Goal: Task Accomplishment & Management: Complete application form

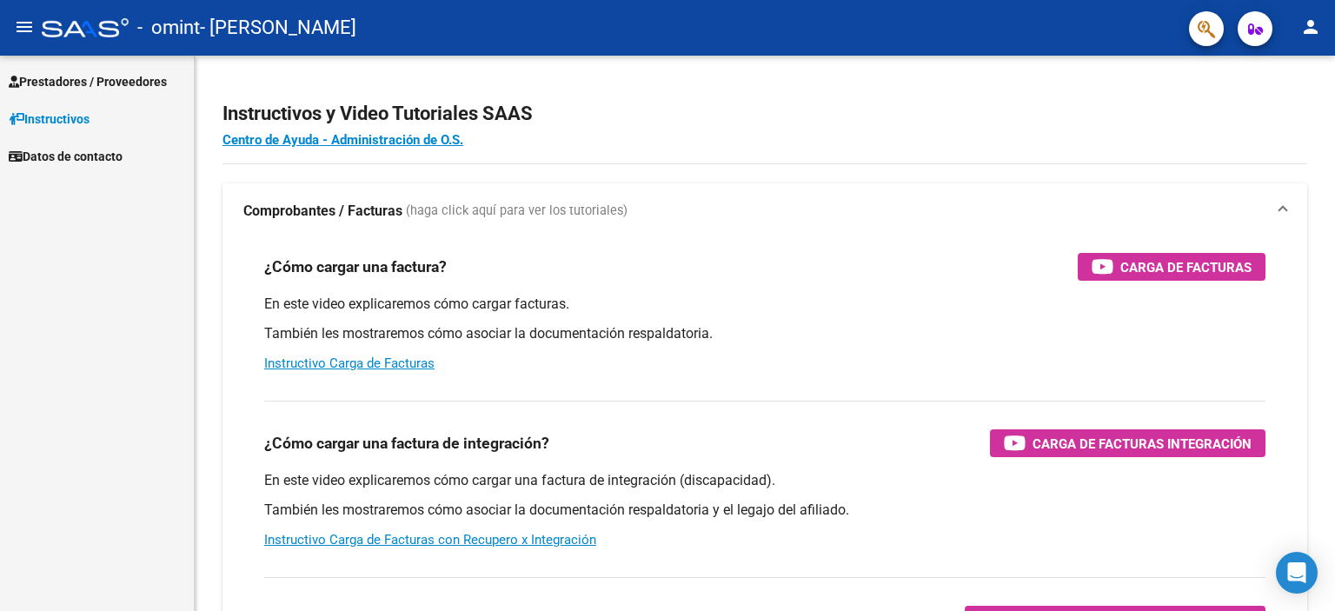
click at [71, 72] on span "Prestadores / Proveedores" at bounding box center [88, 81] width 158 height 19
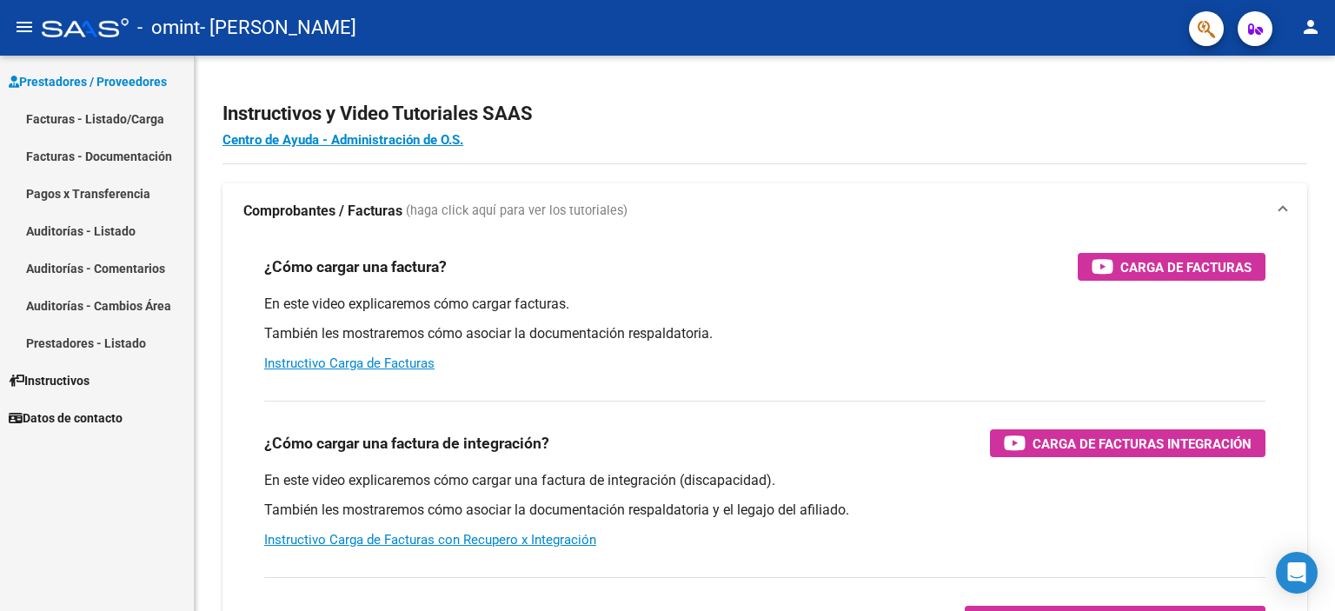
click at [80, 124] on link "Facturas - Listado/Carga" at bounding box center [97, 118] width 194 height 37
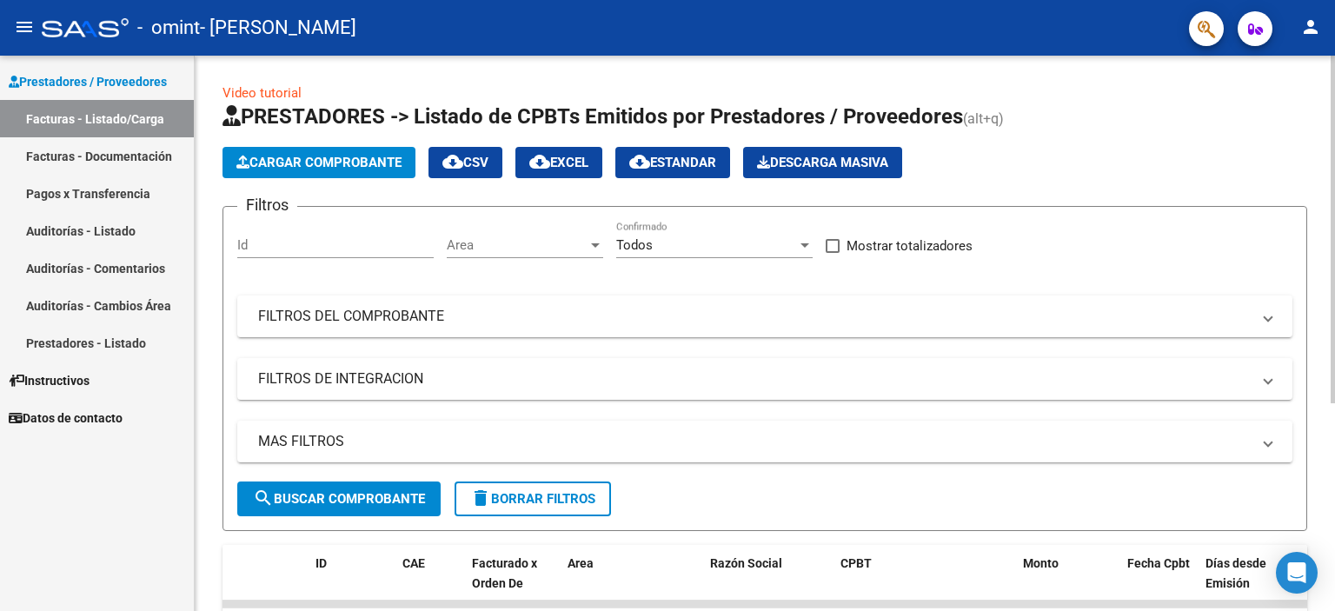
click at [268, 155] on span "Cargar Comprobante" at bounding box center [318, 163] width 165 height 16
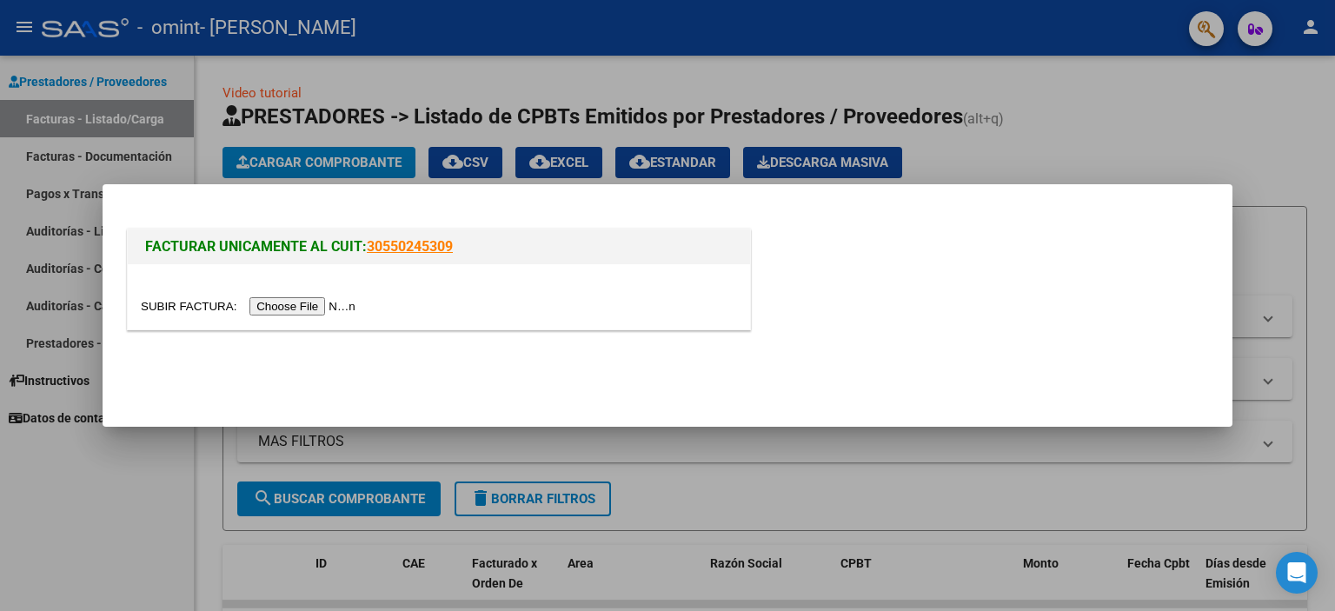
click at [335, 311] on input "file" at bounding box center [251, 306] width 220 height 18
click at [330, 308] on input "file" at bounding box center [251, 306] width 220 height 18
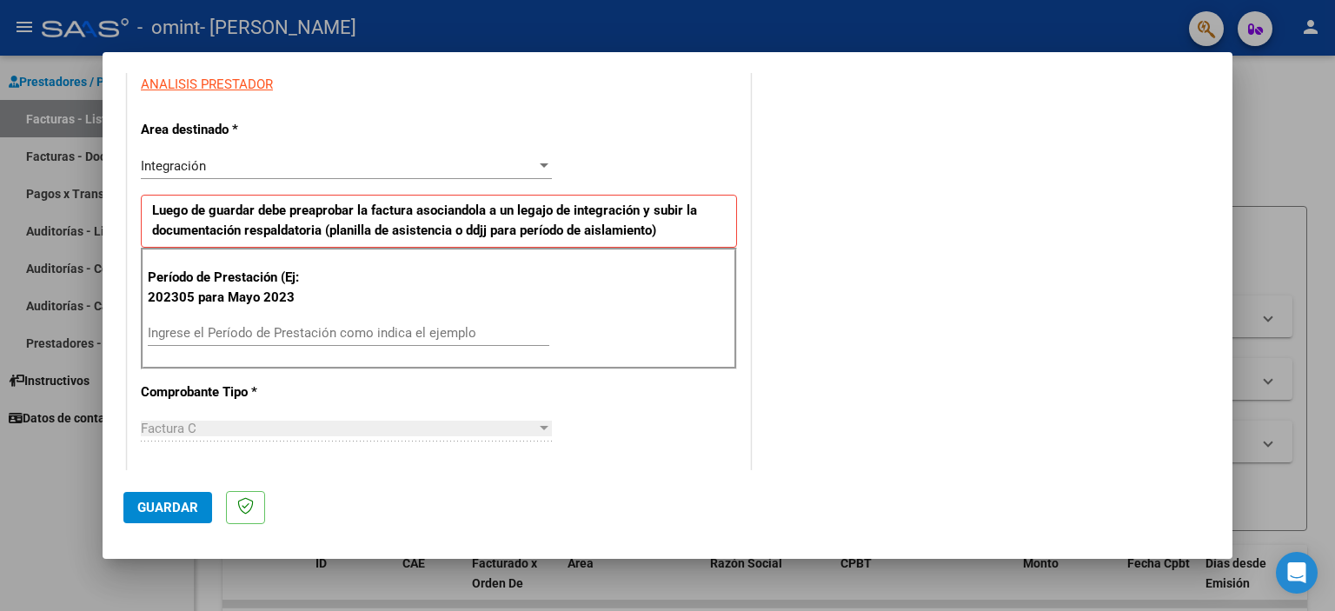
scroll to position [353, 0]
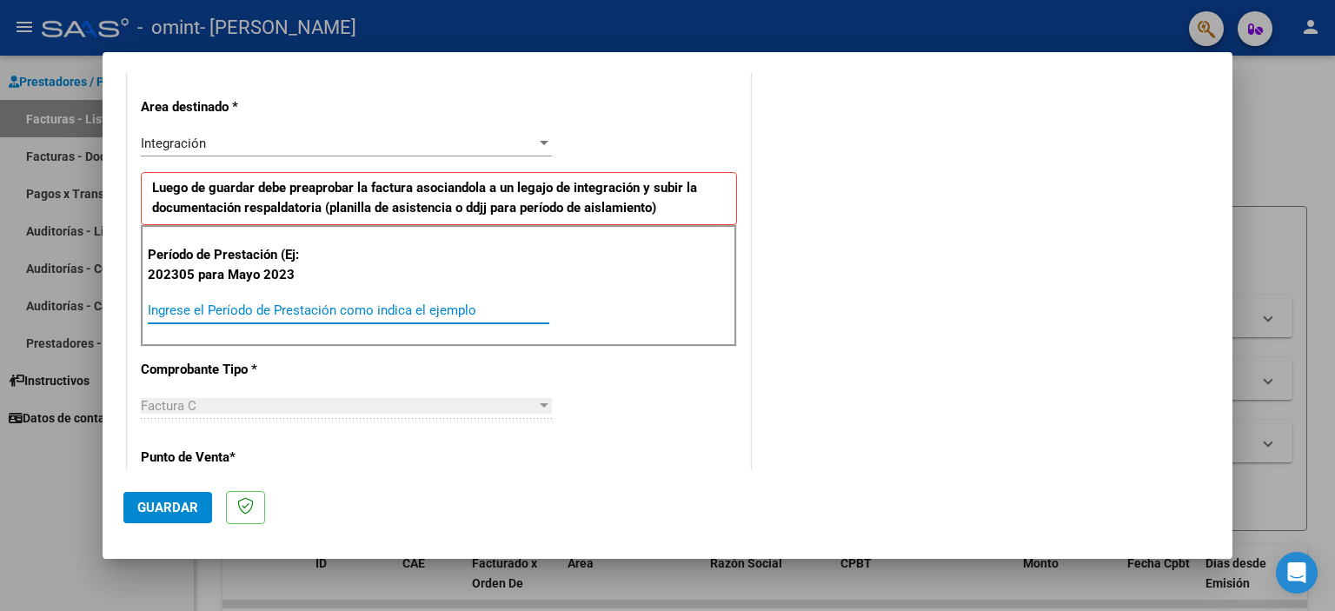
click at [258, 308] on input "Ingrese el Período de Prestación como indica el ejemplo" at bounding box center [348, 310] width 401 height 16
type input "202507"
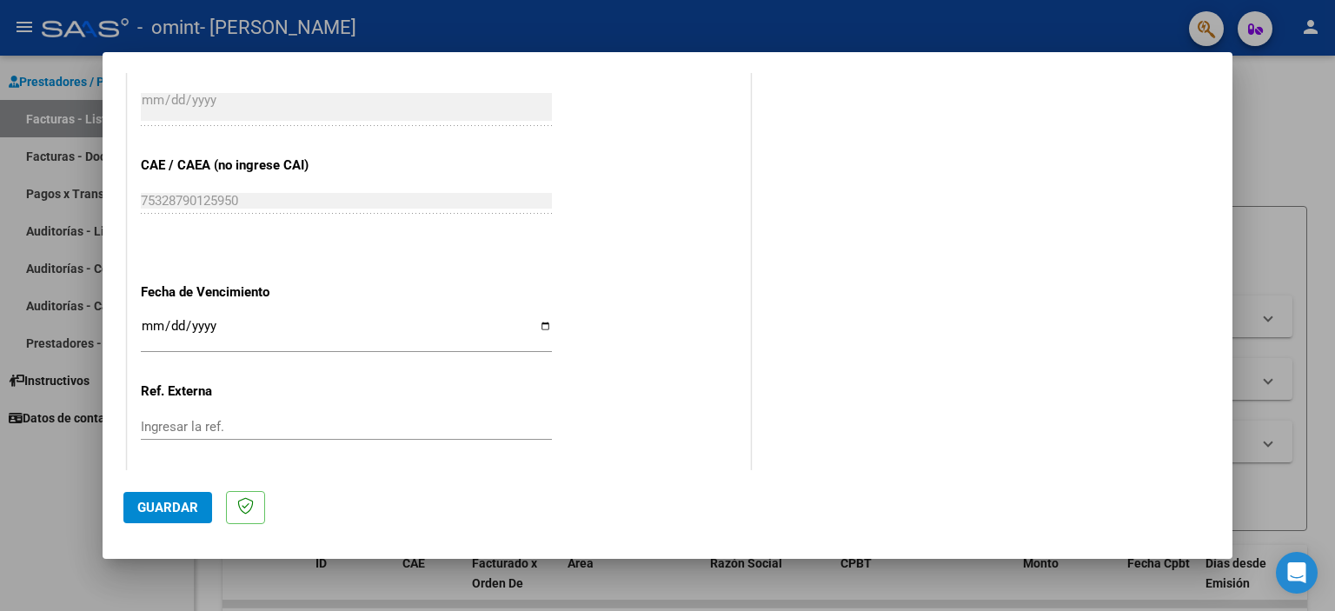
scroll to position [1097, 0]
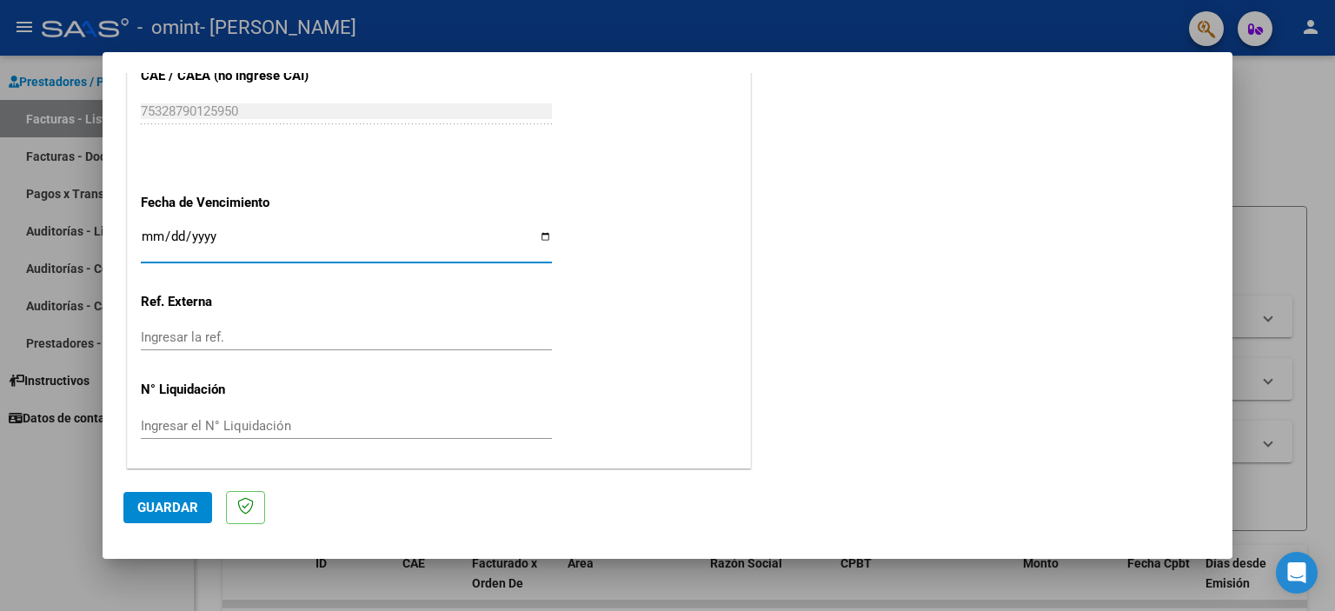
click at [146, 231] on input "Ingresar la fecha" at bounding box center [346, 243] width 411 height 28
click at [170, 504] on span "Guardar" at bounding box center [167, 508] width 61 height 16
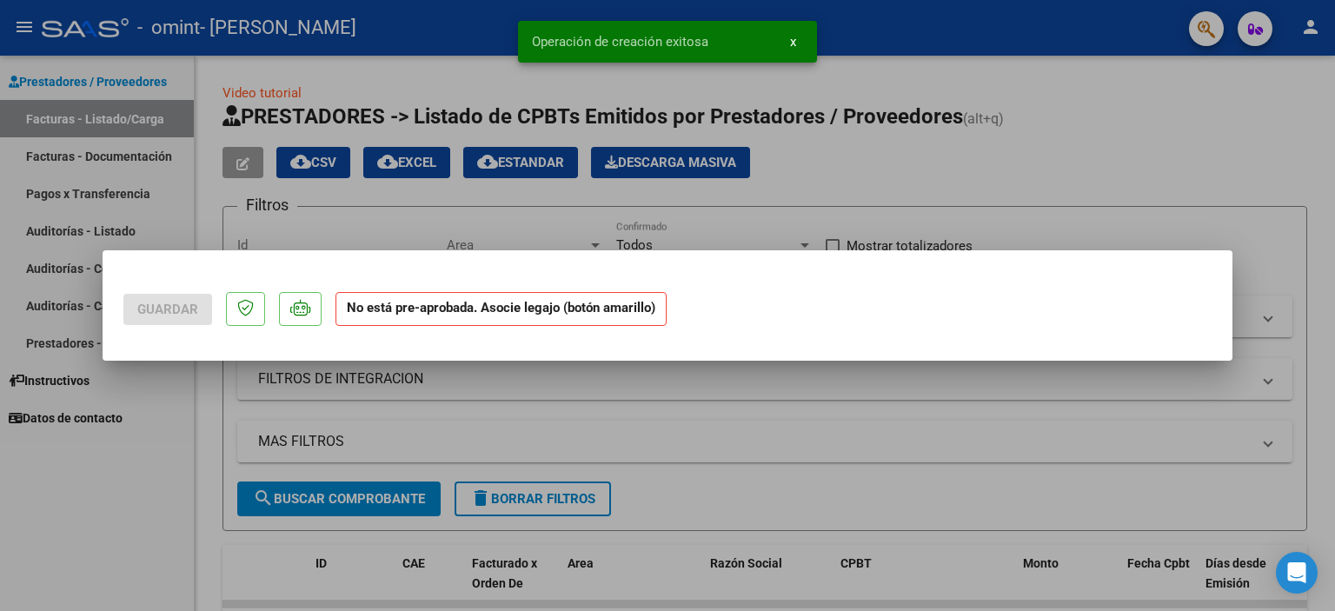
scroll to position [0, 0]
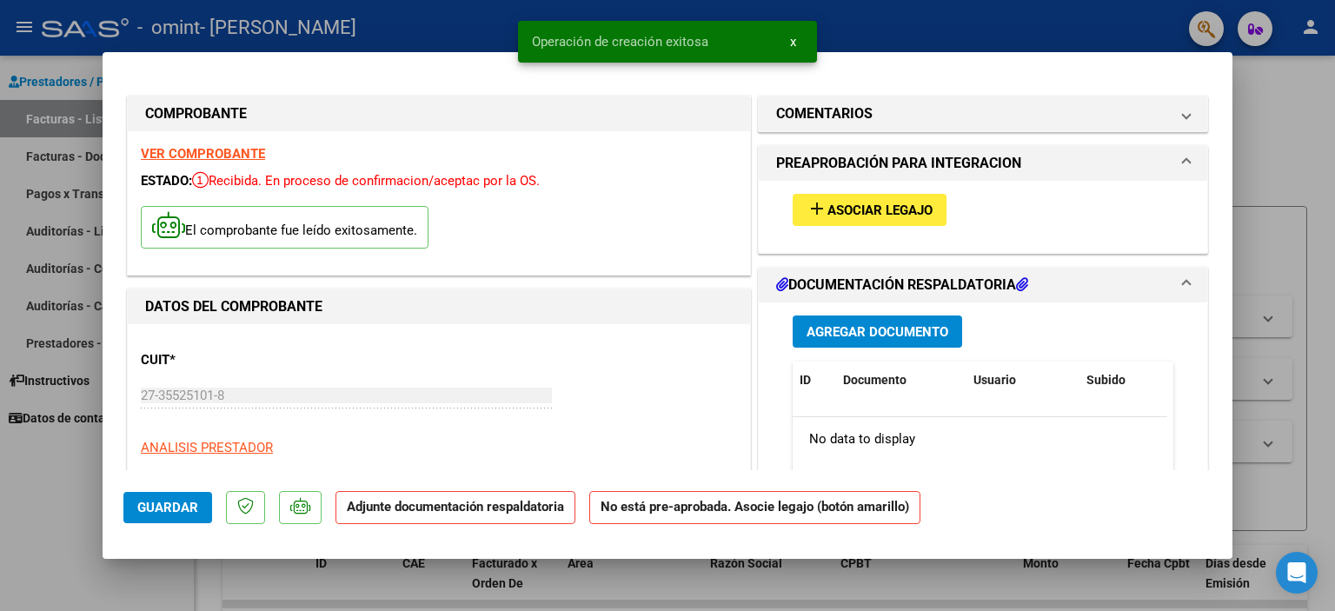
click at [874, 205] on span "Asociar Legajo" at bounding box center [879, 210] width 105 height 16
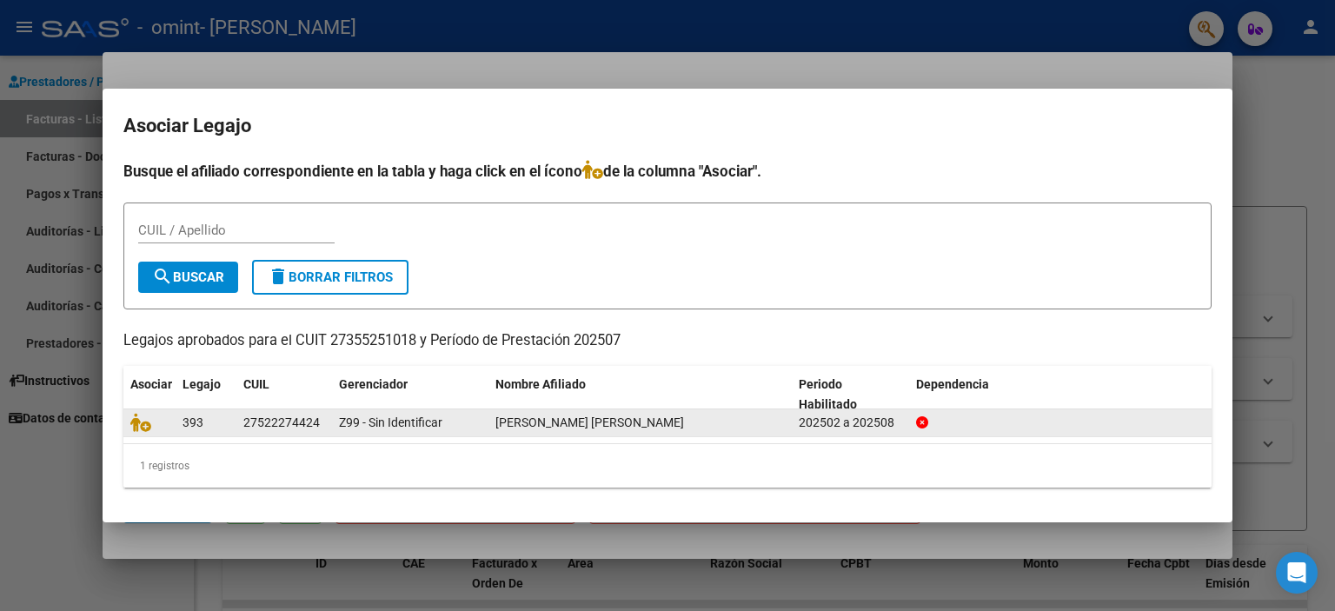
click at [327, 424] on datatable-body-cell "27522274424" at bounding box center [284, 422] width 96 height 27
click at [141, 424] on icon at bounding box center [140, 422] width 21 height 19
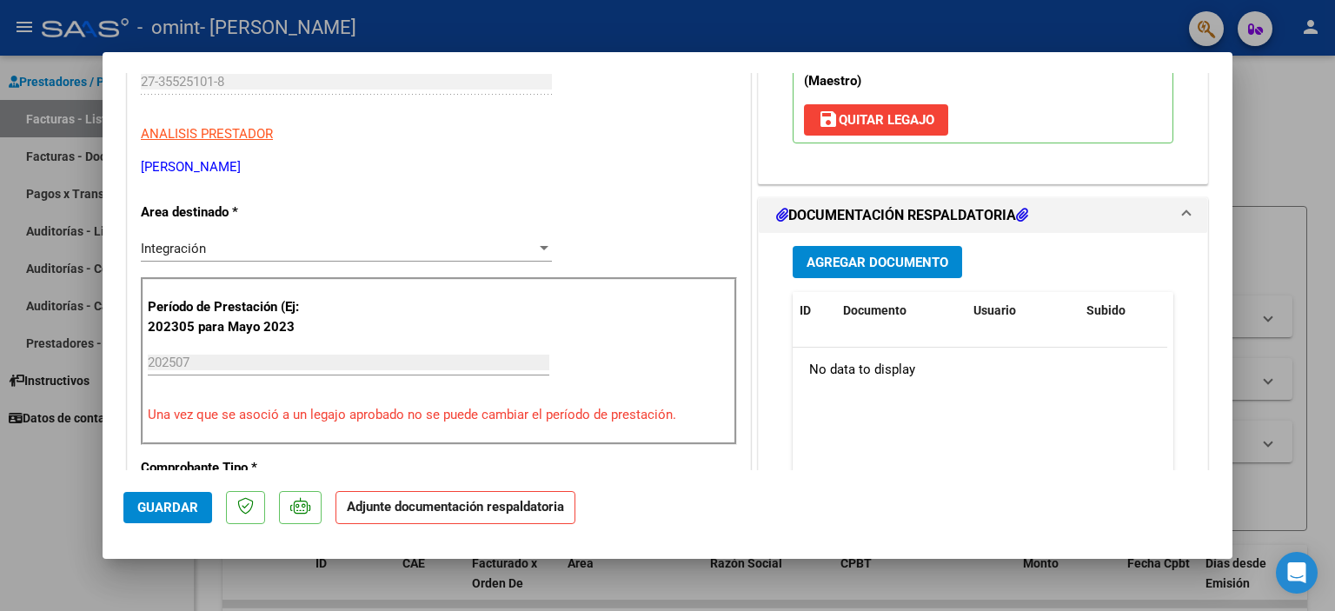
scroll to position [308, 0]
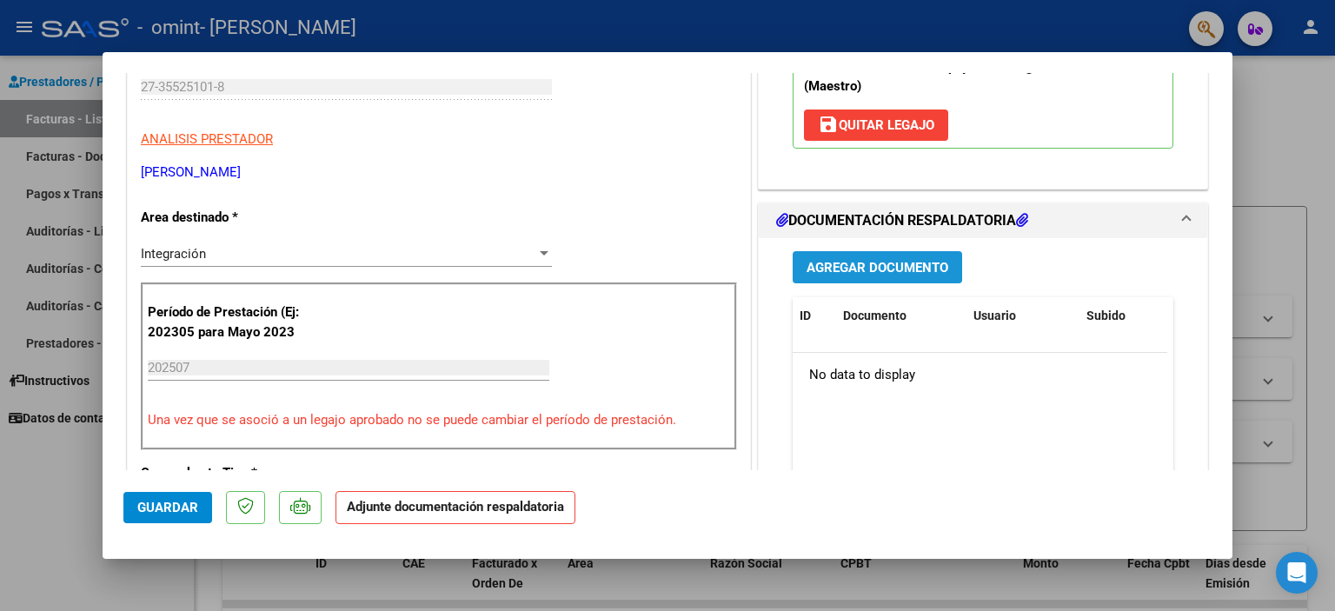
click at [852, 270] on span "Agregar Documento" at bounding box center [877, 268] width 142 height 16
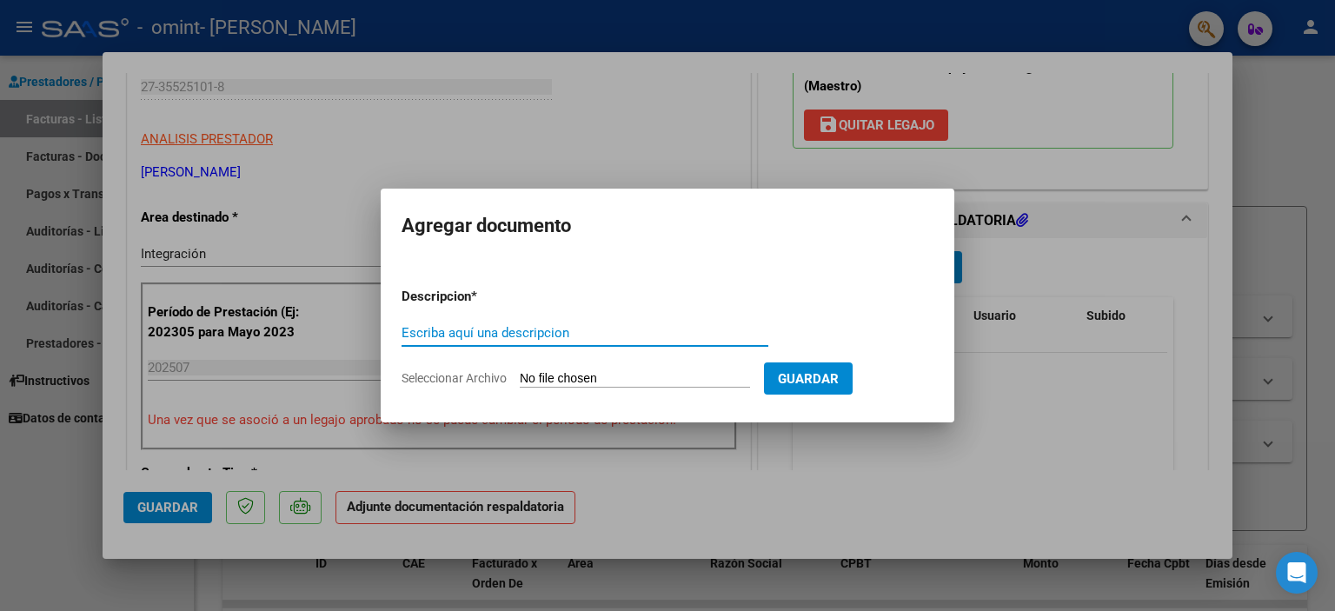
type input "A"
type input "Planilla de asistencia"
click at [577, 381] on input "Seleccionar Archivo" at bounding box center [635, 379] width 230 height 17
type input "C:\fakepath\Asistencia 07.pdf"
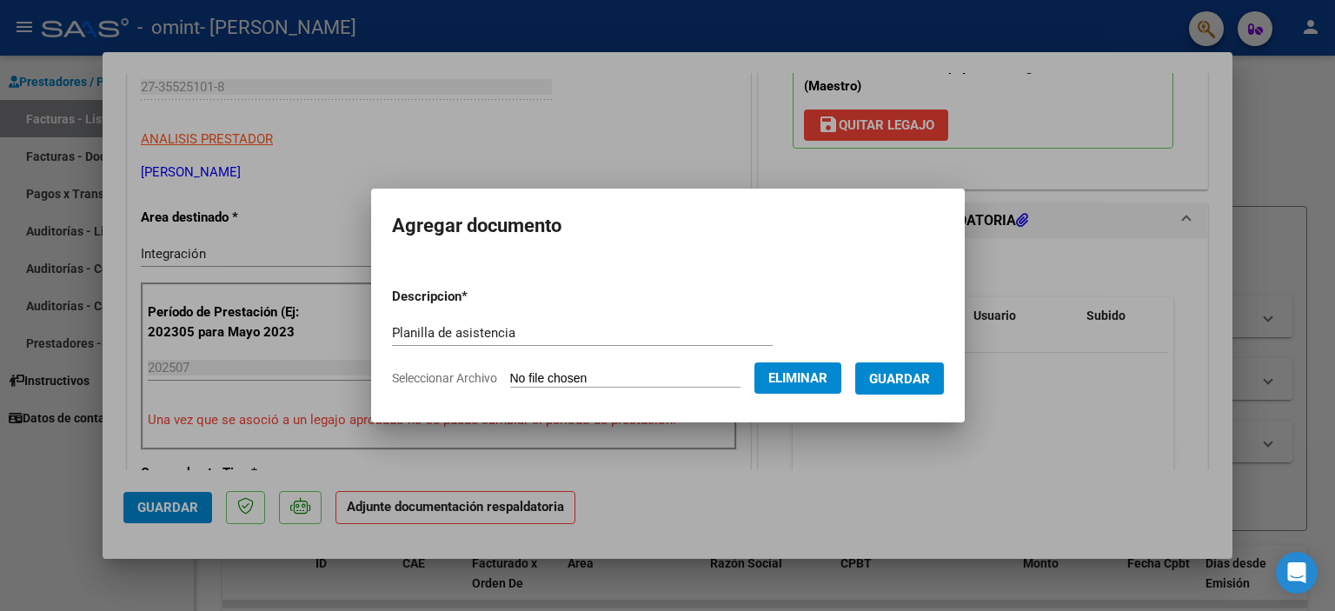
click at [928, 379] on span "Guardar" at bounding box center [899, 379] width 61 height 16
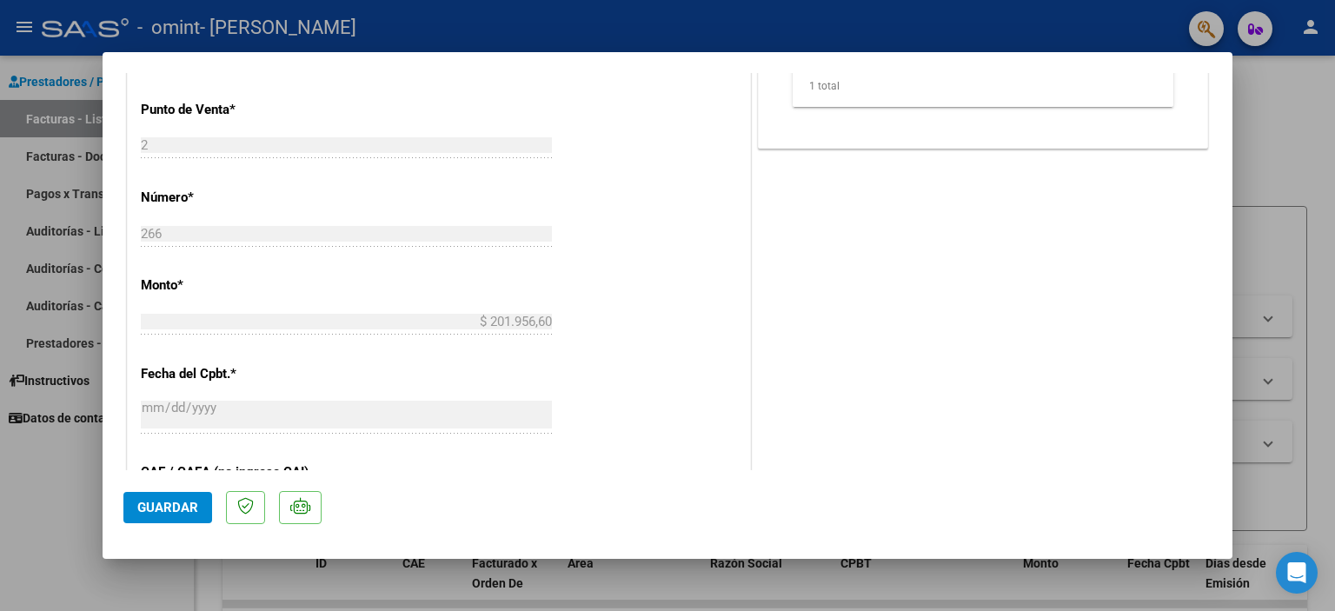
scroll to position [760, 0]
click at [175, 517] on button "Guardar" at bounding box center [167, 507] width 89 height 31
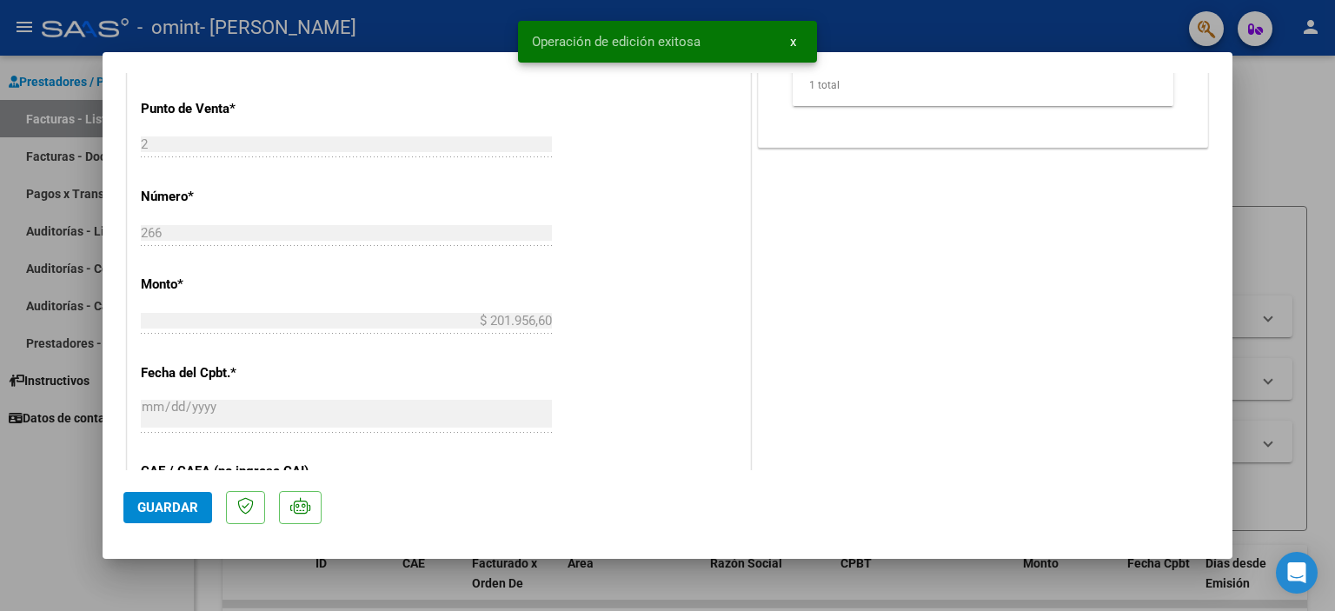
click at [1298, 158] on div at bounding box center [667, 305] width 1335 height 611
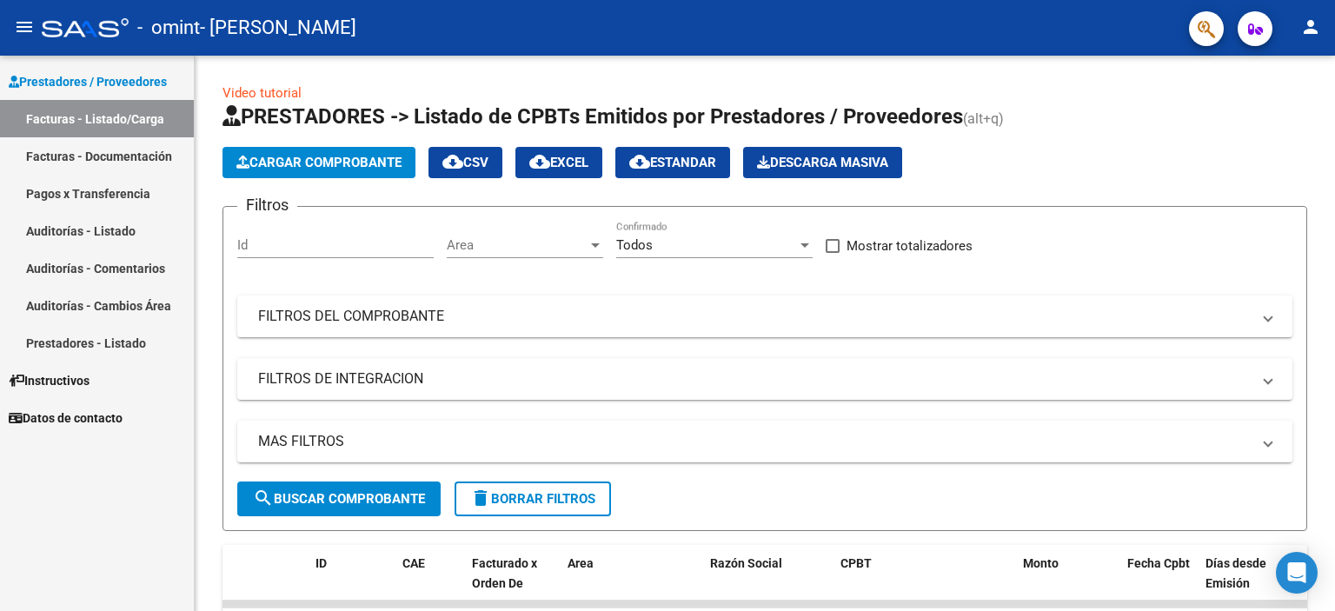
click at [131, 109] on link "Facturas - Listado/Carga" at bounding box center [97, 118] width 194 height 37
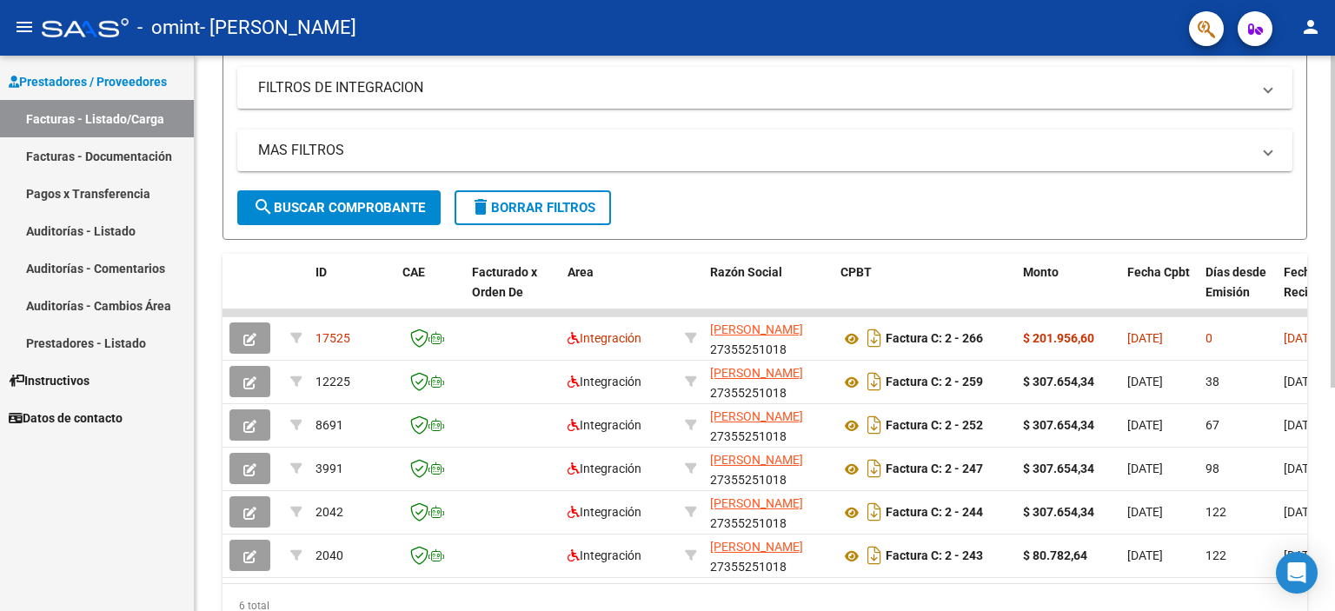
click at [1329, 282] on div "Video tutorial PRESTADORES -> Listado de CPBTs Emitidos por Prestadores / Prove…" at bounding box center [767, 224] width 1144 height 918
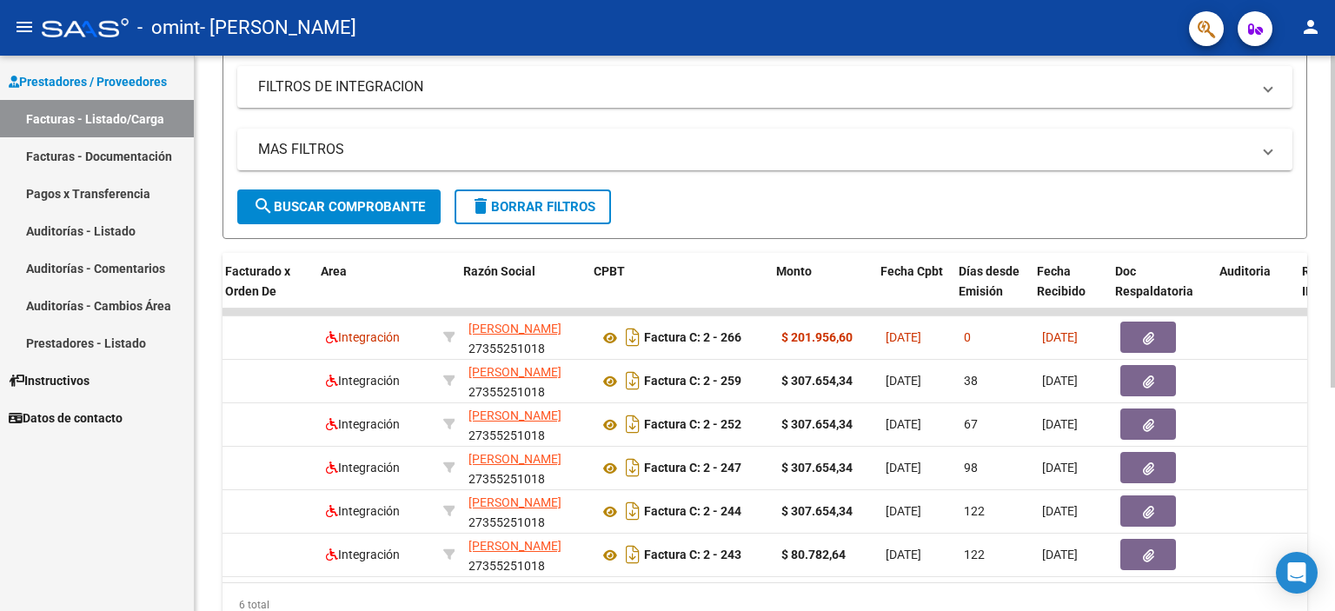
scroll to position [0, 249]
